Goal: Task Accomplishment & Management: Use online tool/utility

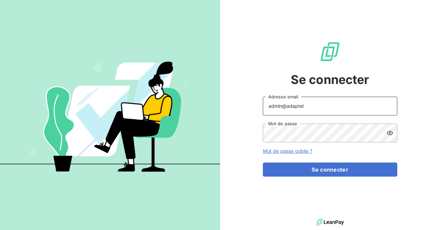
click at [325, 110] on input "admin@adaptel" at bounding box center [330, 106] width 135 height 19
type input "admin@adaptel006"
click at [263, 163] on button "Se connecter" at bounding box center [330, 170] width 135 height 14
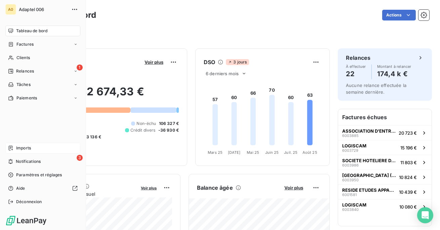
click at [26, 149] on span "Imports" at bounding box center [23, 148] width 15 height 6
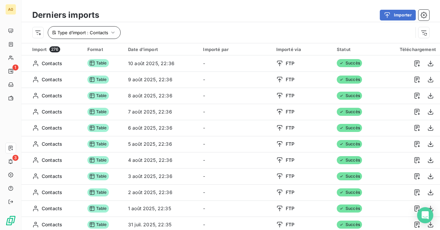
click at [109, 33] on button "Type d’import : Contacts" at bounding box center [84, 32] width 73 height 13
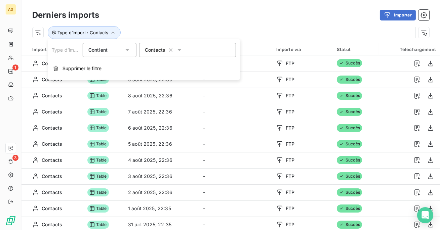
click at [163, 50] on span "Contacts" at bounding box center [155, 50] width 21 height 7
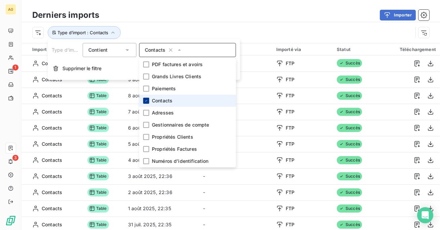
click at [147, 99] on icon at bounding box center [146, 101] width 4 height 4
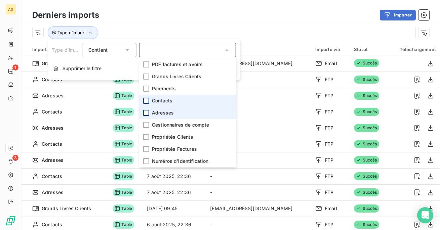
click at [147, 113] on div at bounding box center [146, 113] width 6 height 6
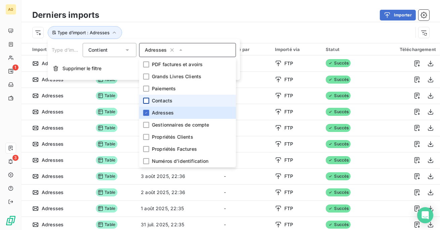
click at [183, 21] on div "Derniers imports Importer" at bounding box center [231, 15] width 419 height 14
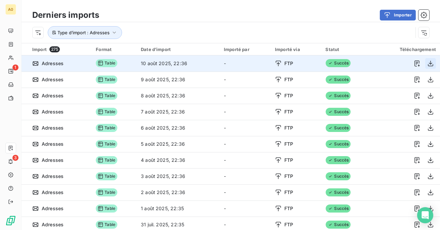
click at [427, 60] on button "button" at bounding box center [431, 63] width 11 height 11
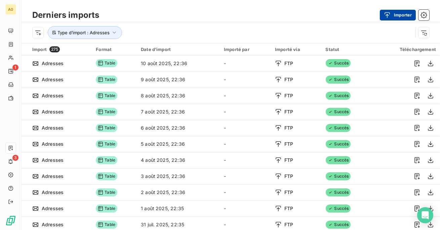
click at [400, 12] on button "Importer" at bounding box center [398, 15] width 36 height 11
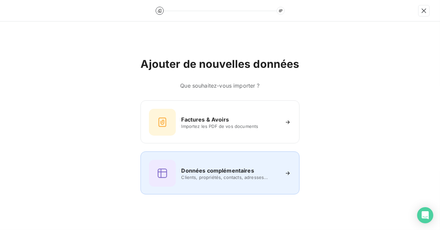
click at [197, 163] on div "Données complémentaires Clients, propriétés, contacts, adresses..." at bounding box center [220, 173] width 142 height 27
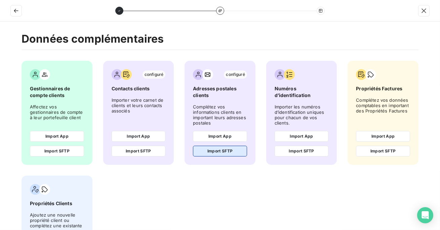
click at [214, 152] on button "Import SFTP" at bounding box center [220, 151] width 54 height 11
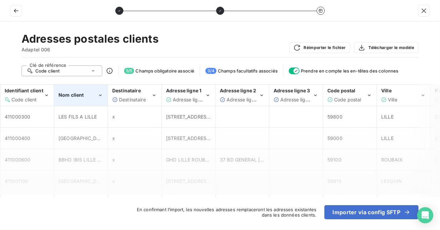
click at [88, 100] on div "Nom client" at bounding box center [81, 95] width 53 height 21
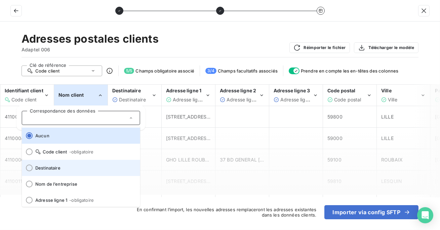
click at [53, 166] on span "Destinataire" at bounding box center [85, 168] width 100 height 5
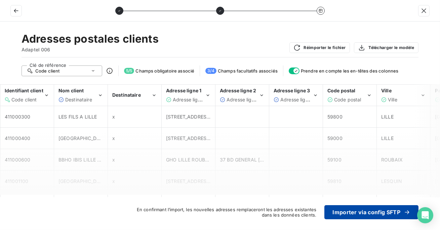
click at [349, 210] on button "Importer via config SFTP" at bounding box center [372, 213] width 94 height 14
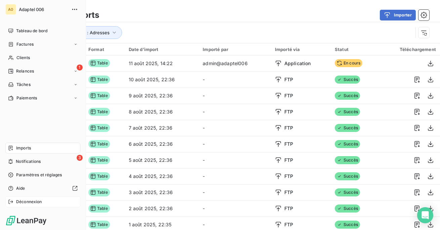
click at [28, 207] on div "Déconnexion" at bounding box center [42, 202] width 75 height 11
